Goal: Transaction & Acquisition: Purchase product/service

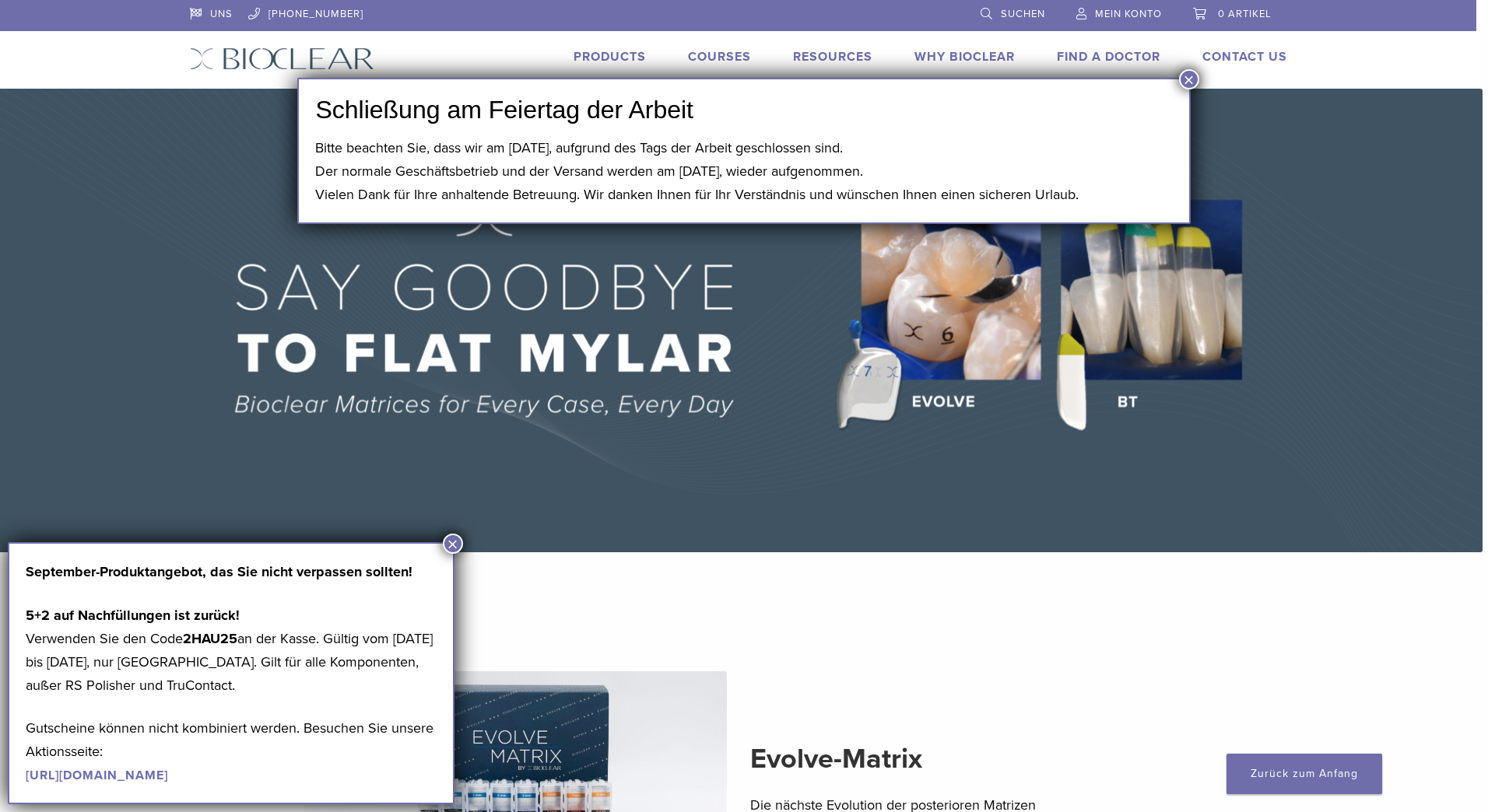
click at [1184, 78] on button "×" at bounding box center [1190, 79] width 20 height 20
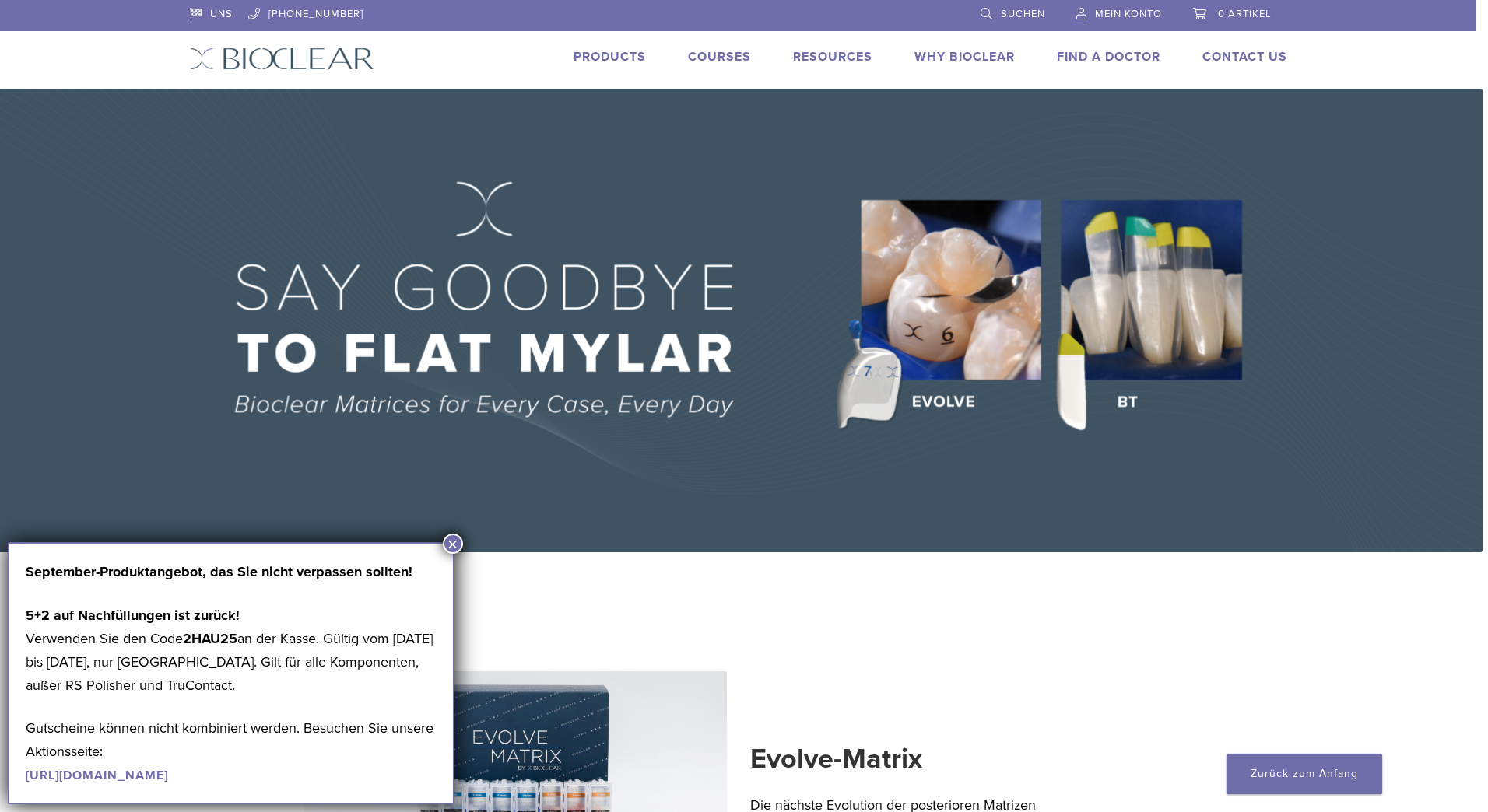
click at [454, 542] on button "×" at bounding box center [453, 544] width 20 height 20
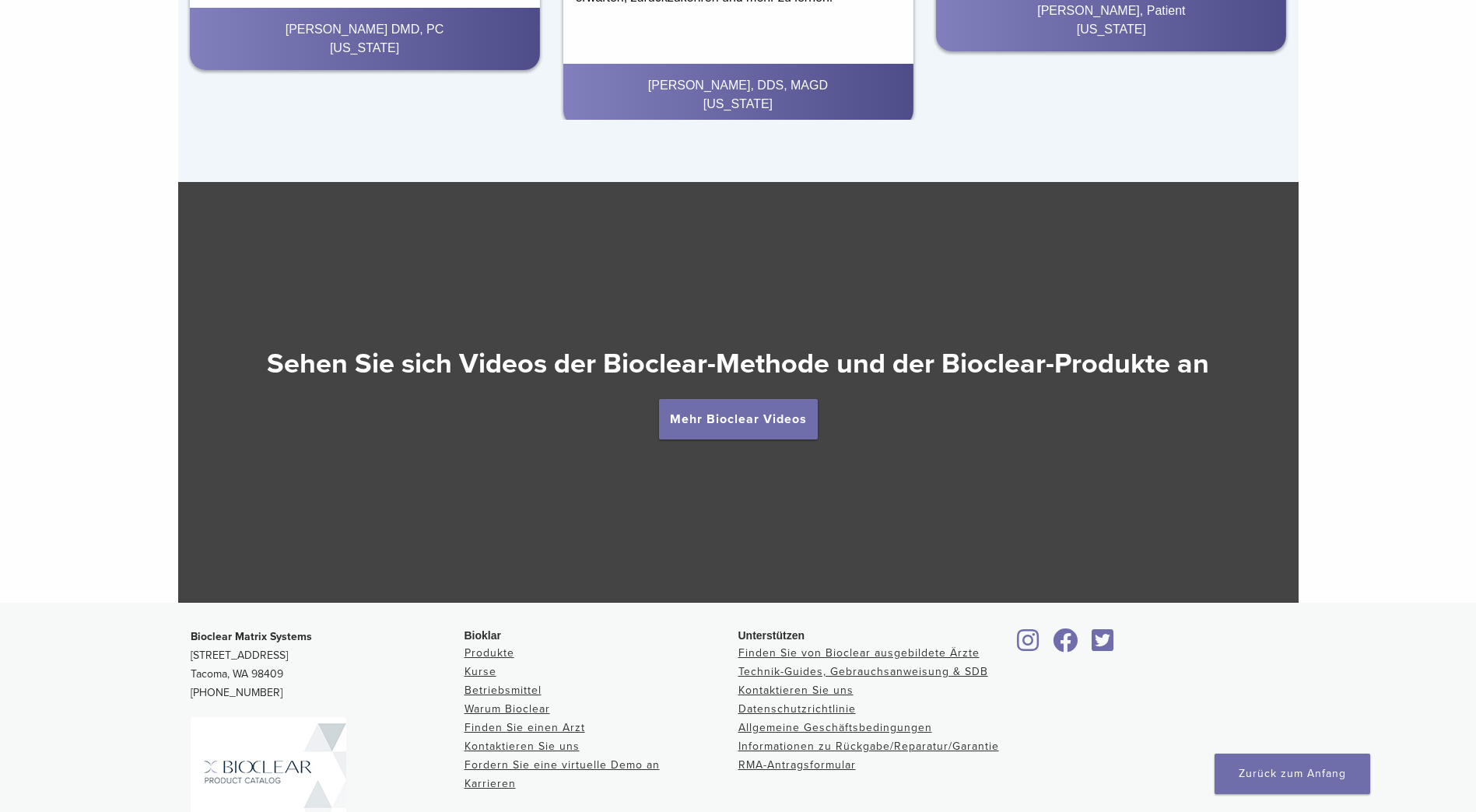
scroll to position [2801, 0]
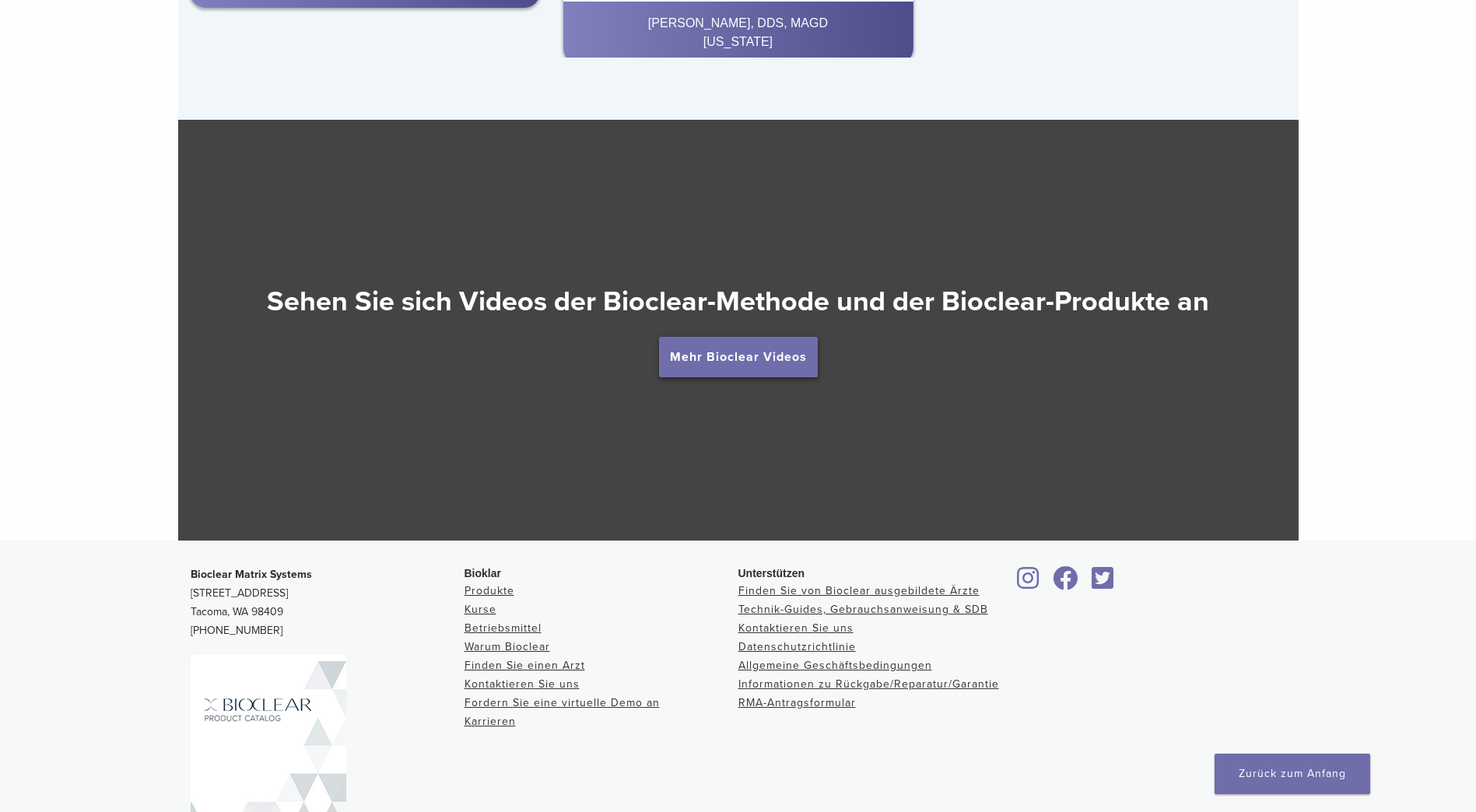
click at [801, 356] on link "Mehr Bioclear Videos" at bounding box center [738, 357] width 158 height 40
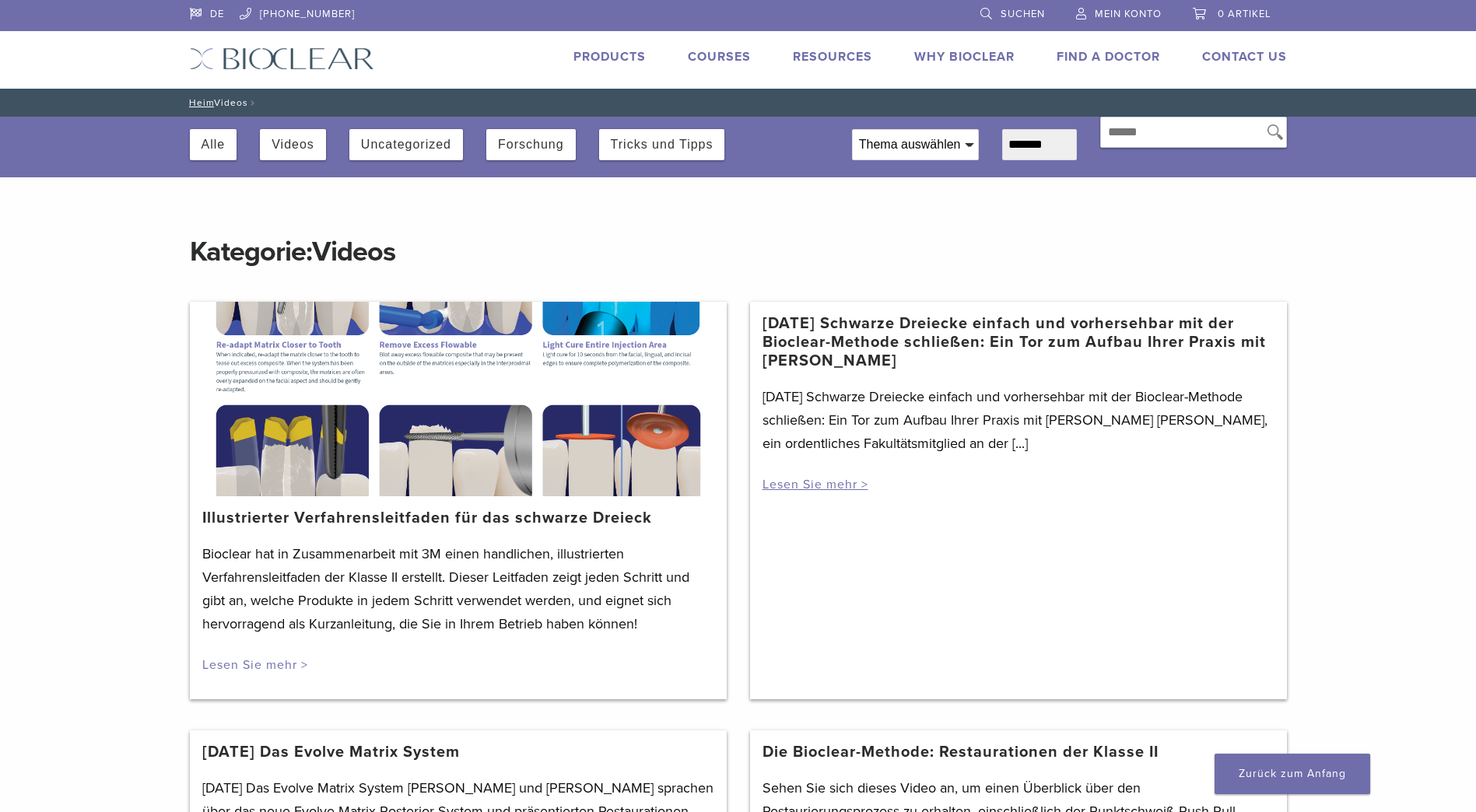
click at [255, 657] on link "Lesen Sie mehr >" at bounding box center [255, 665] width 106 height 16
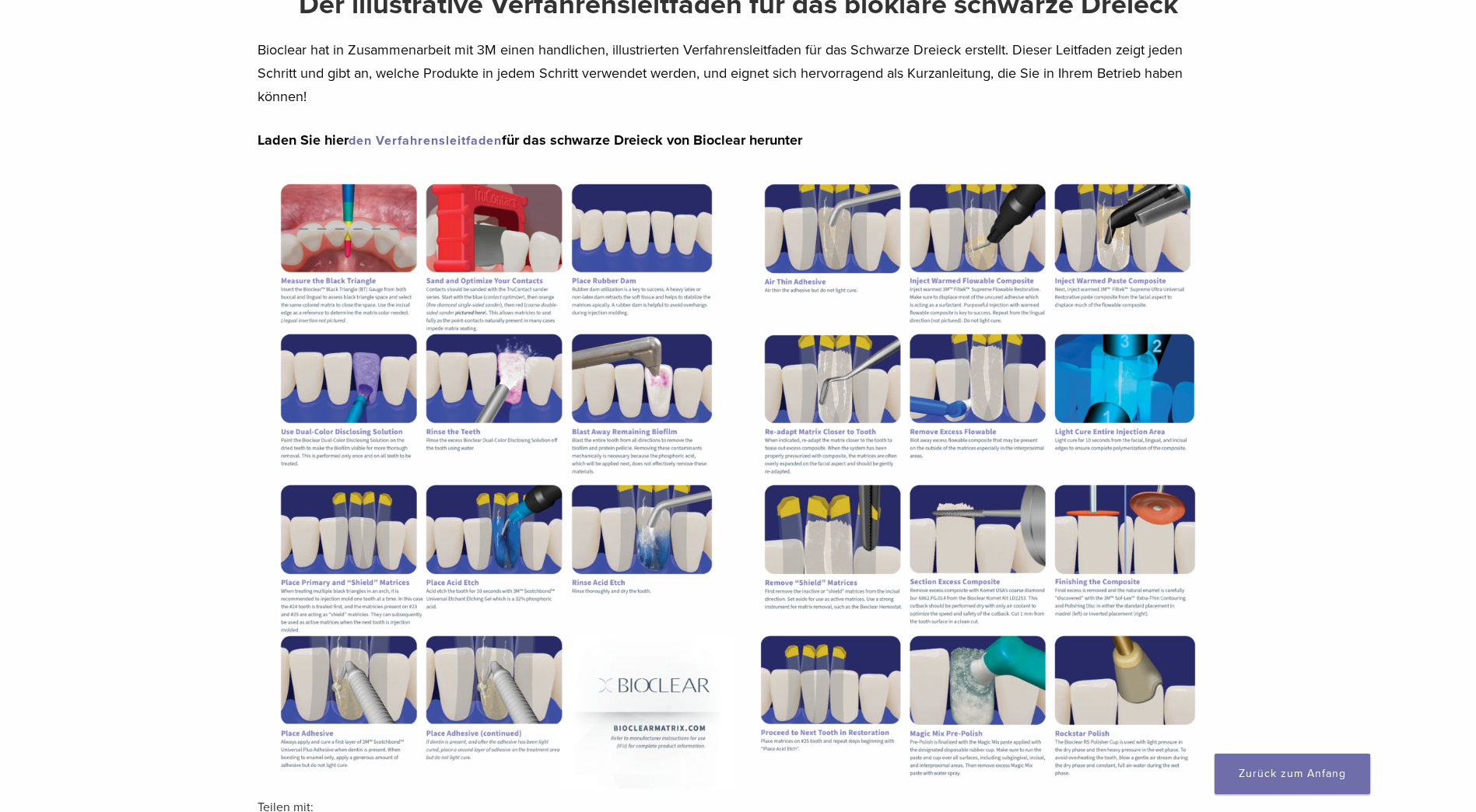
scroll to position [78, 0]
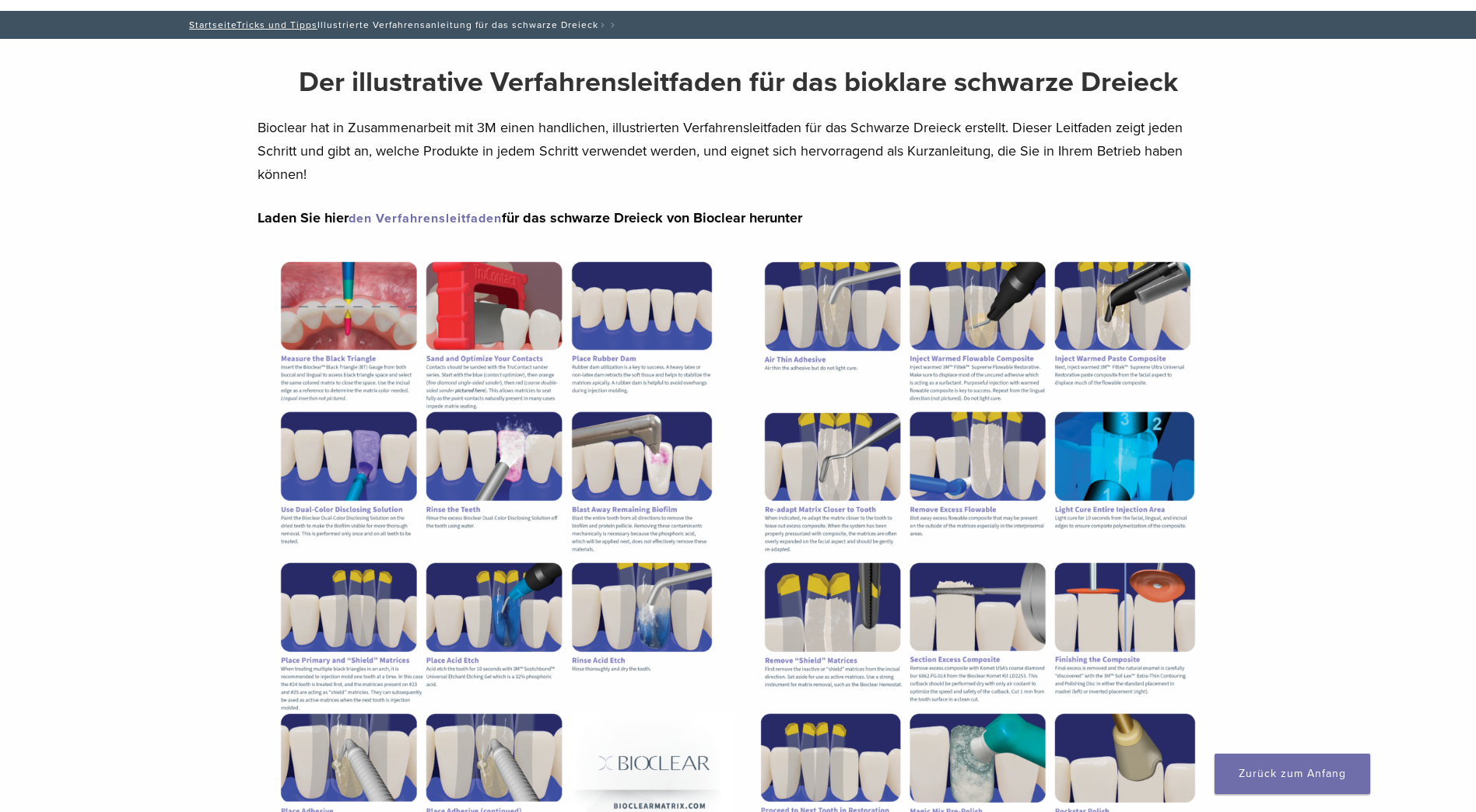
click at [353, 433] on img at bounding box center [496, 557] width 477 height 617
click at [100, 281] on div "Section builder not enabled for post $post_id Der illustrative Verfahrensleitfa…" at bounding box center [738, 604] width 1476 height 1131
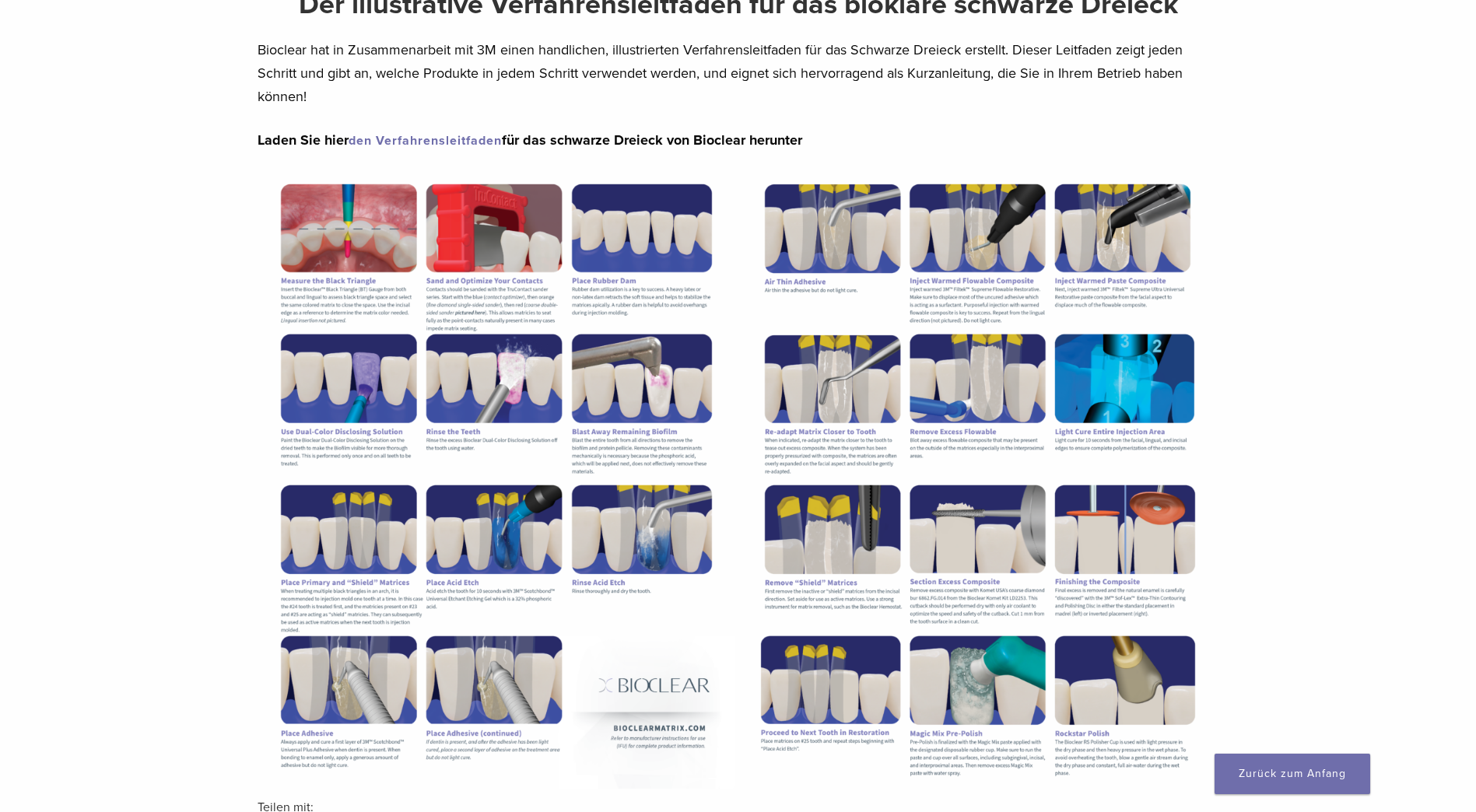
click at [203, 521] on div "Section builder not enabled for post $post_id Der illustrative Verfahrensleitfa…" at bounding box center [738, 526] width 1476 height 1131
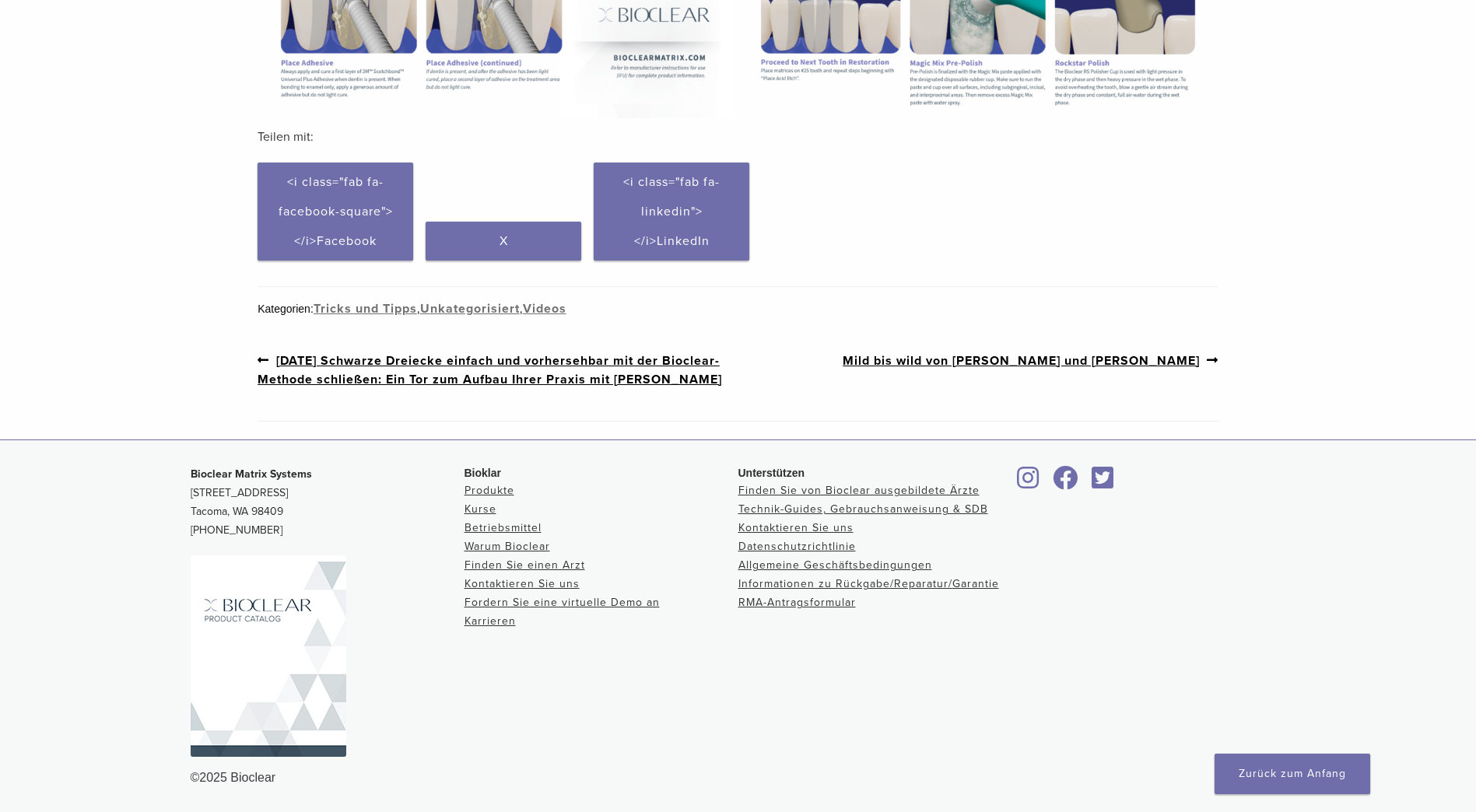
scroll to position [845, 0]
click at [475, 493] on link "Produkte" at bounding box center [489, 491] width 49 height 13
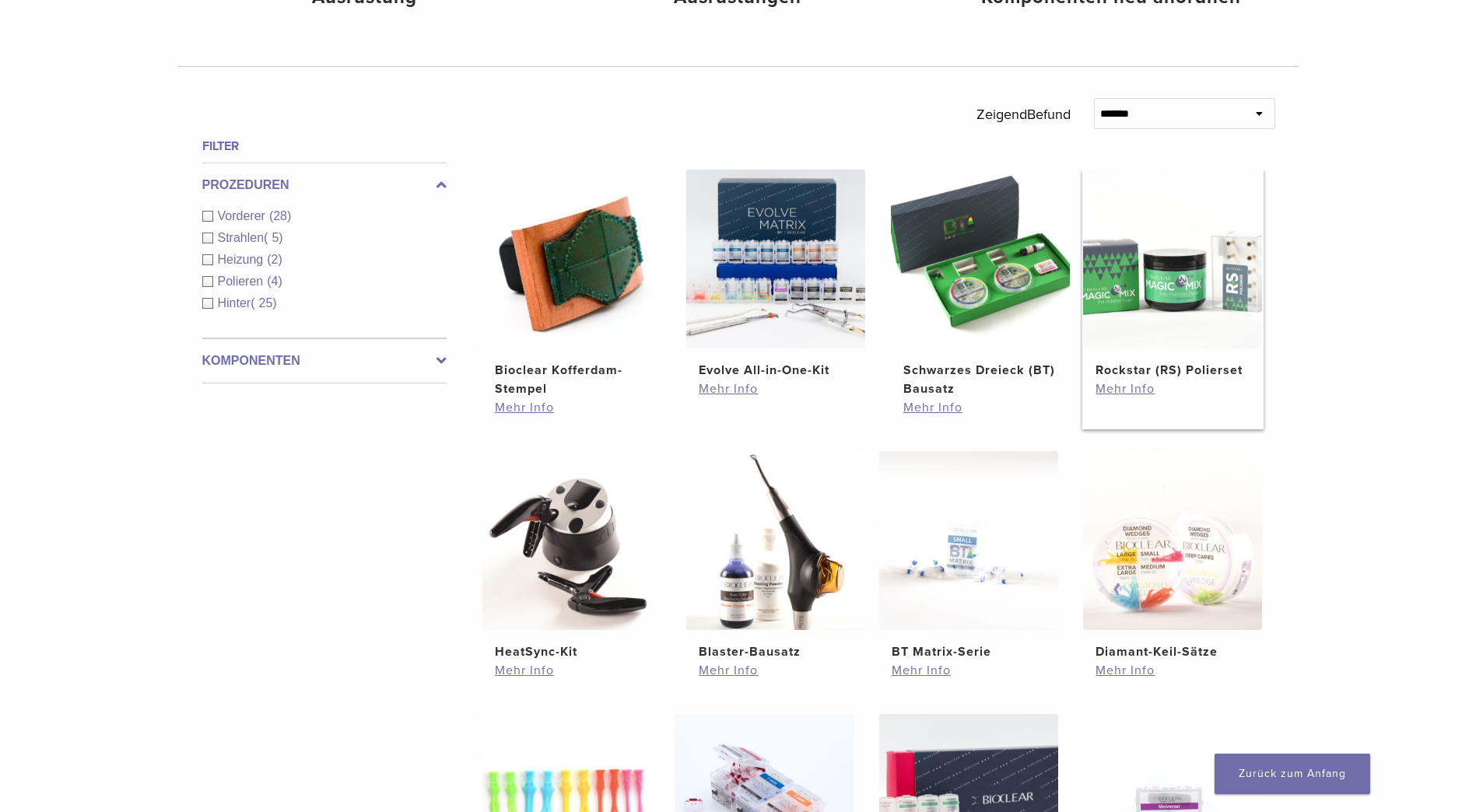
scroll to position [467, 0]
click at [577, 521] on img at bounding box center [572, 540] width 179 height 179
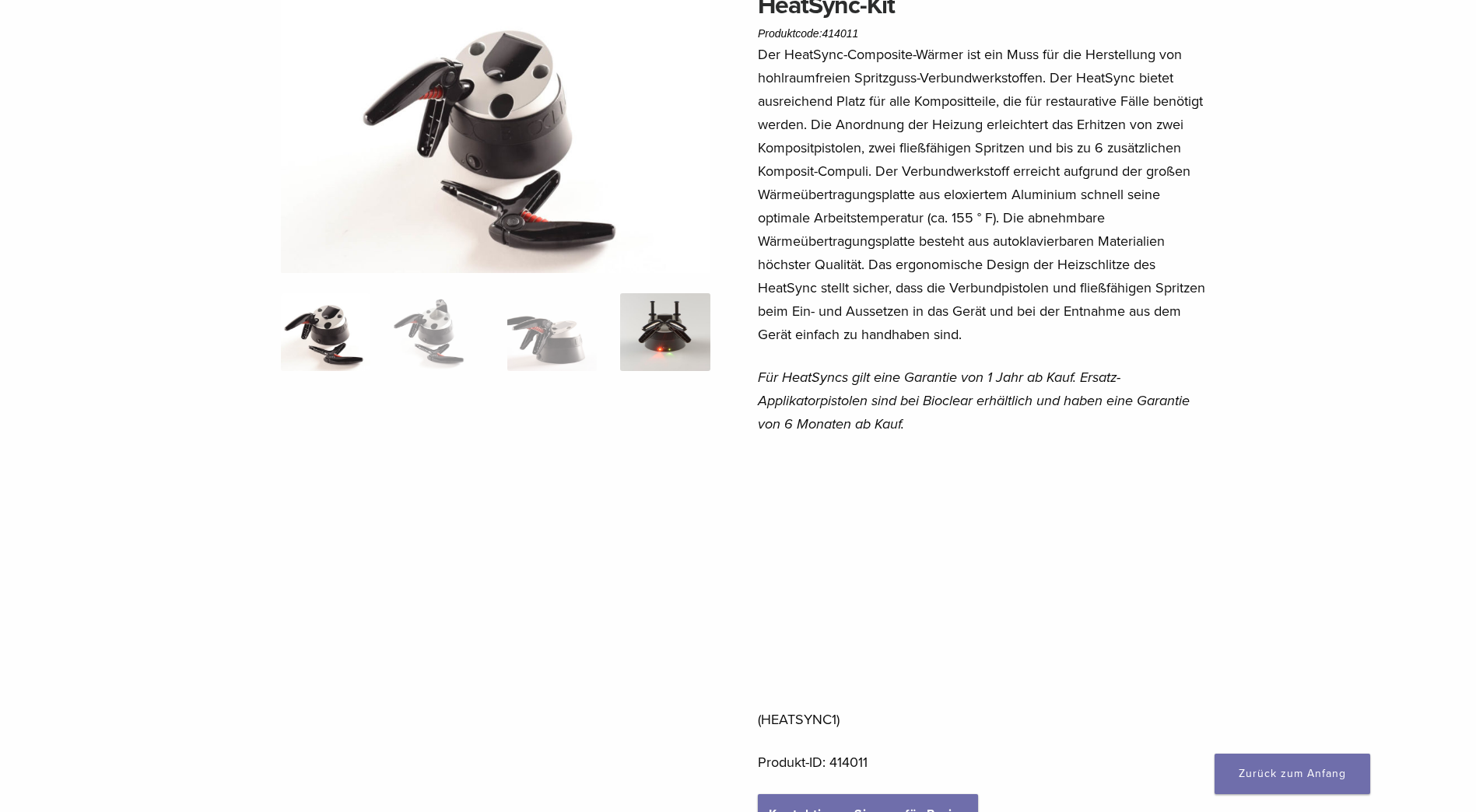
scroll to position [156, 0]
